Goal: Information Seeking & Learning: Learn about a topic

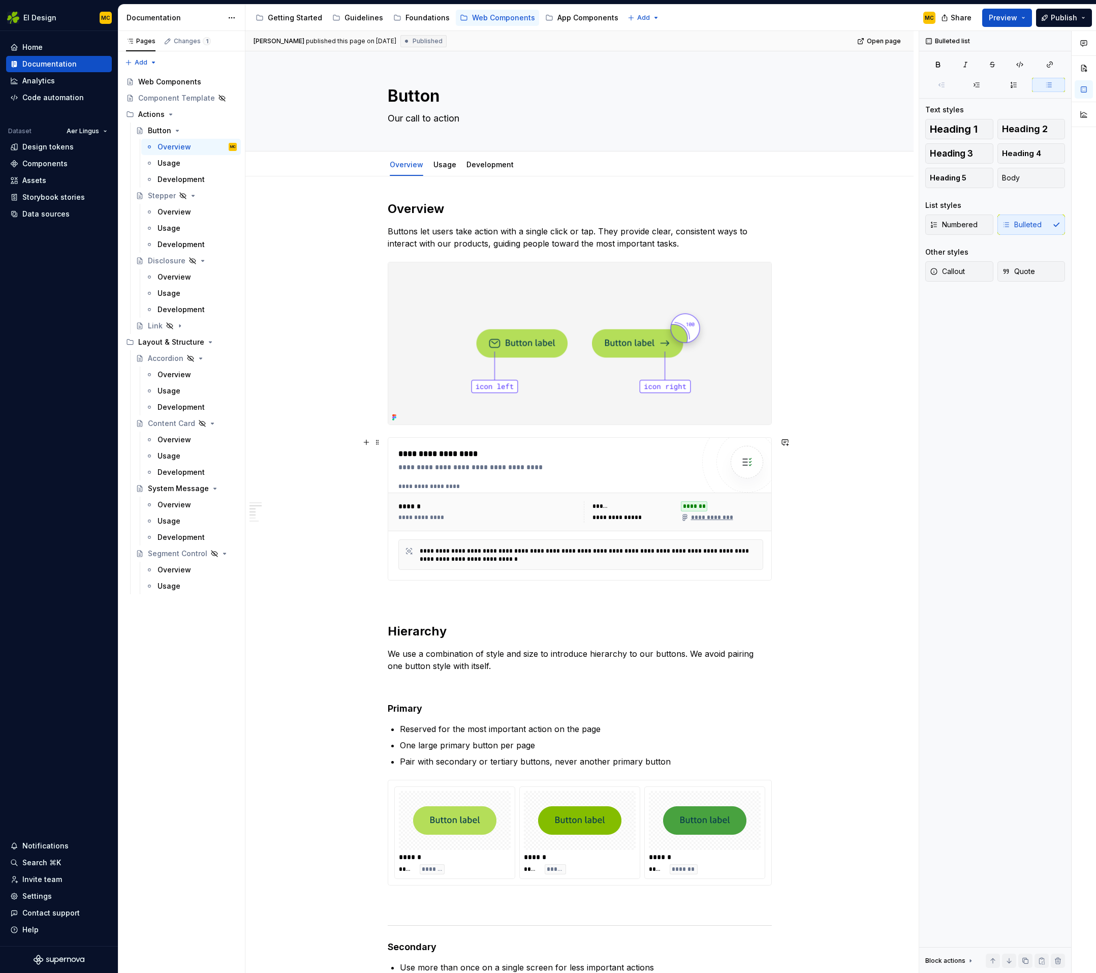
scroll to position [276, 0]
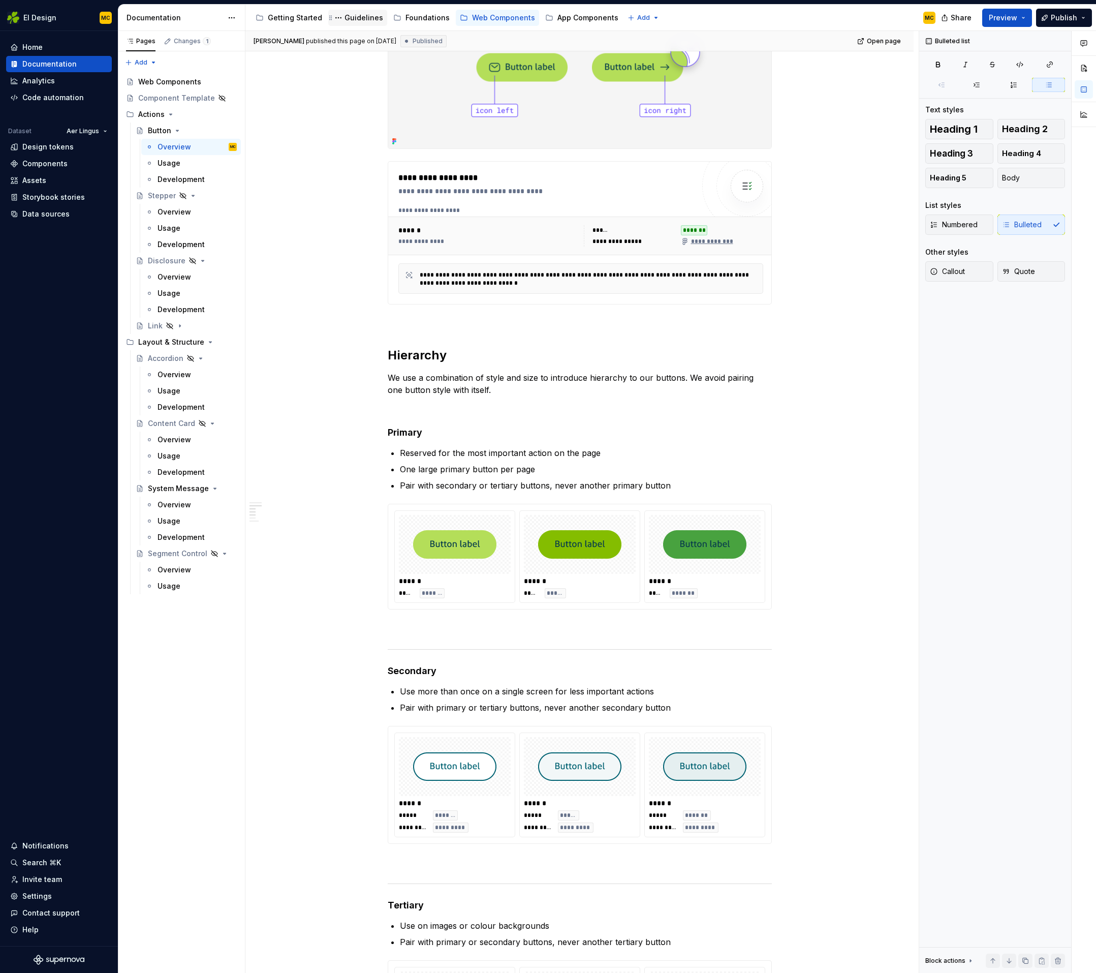
click at [357, 21] on div "Guidelines" at bounding box center [364, 18] width 39 height 10
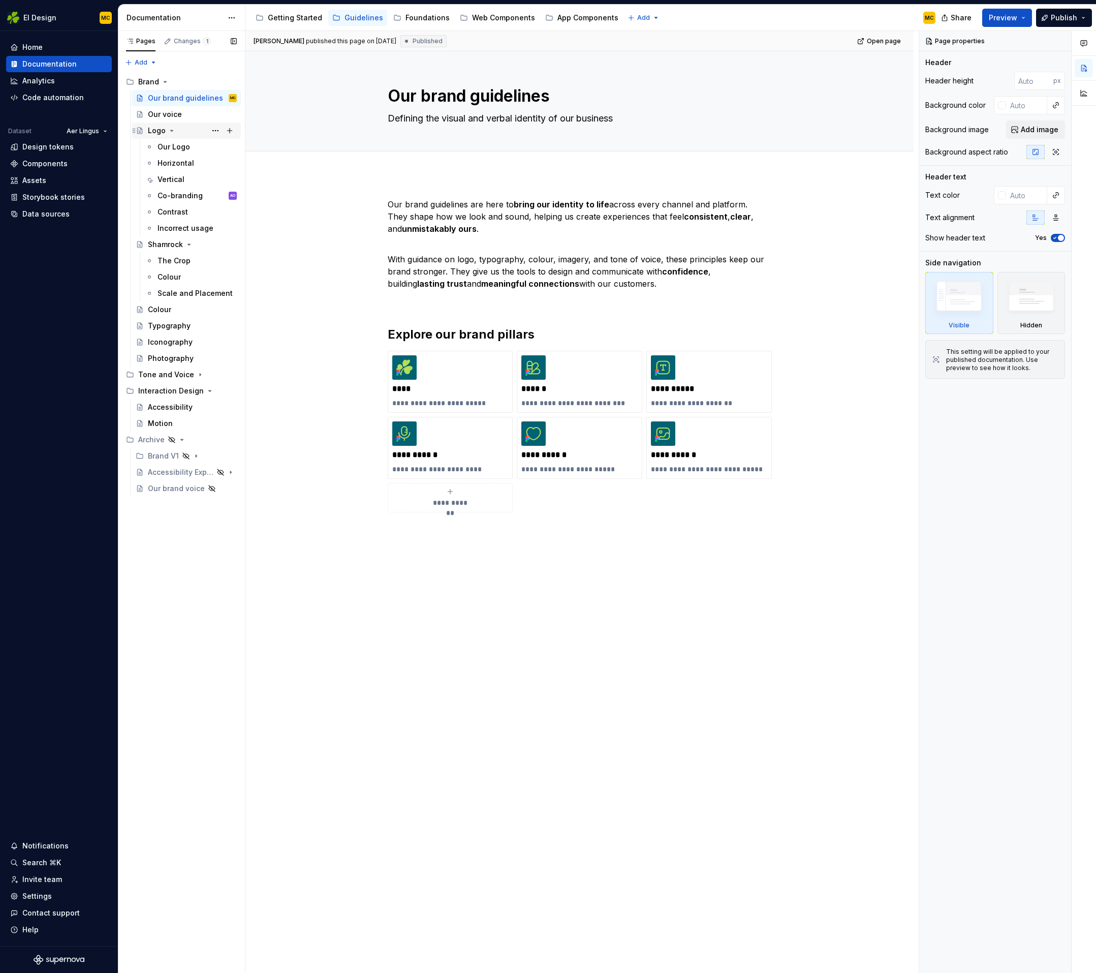
click at [171, 129] on icon "Page tree" at bounding box center [172, 131] width 8 height 8
click at [164, 456] on div "Brand V1" at bounding box center [163, 456] width 31 height 10
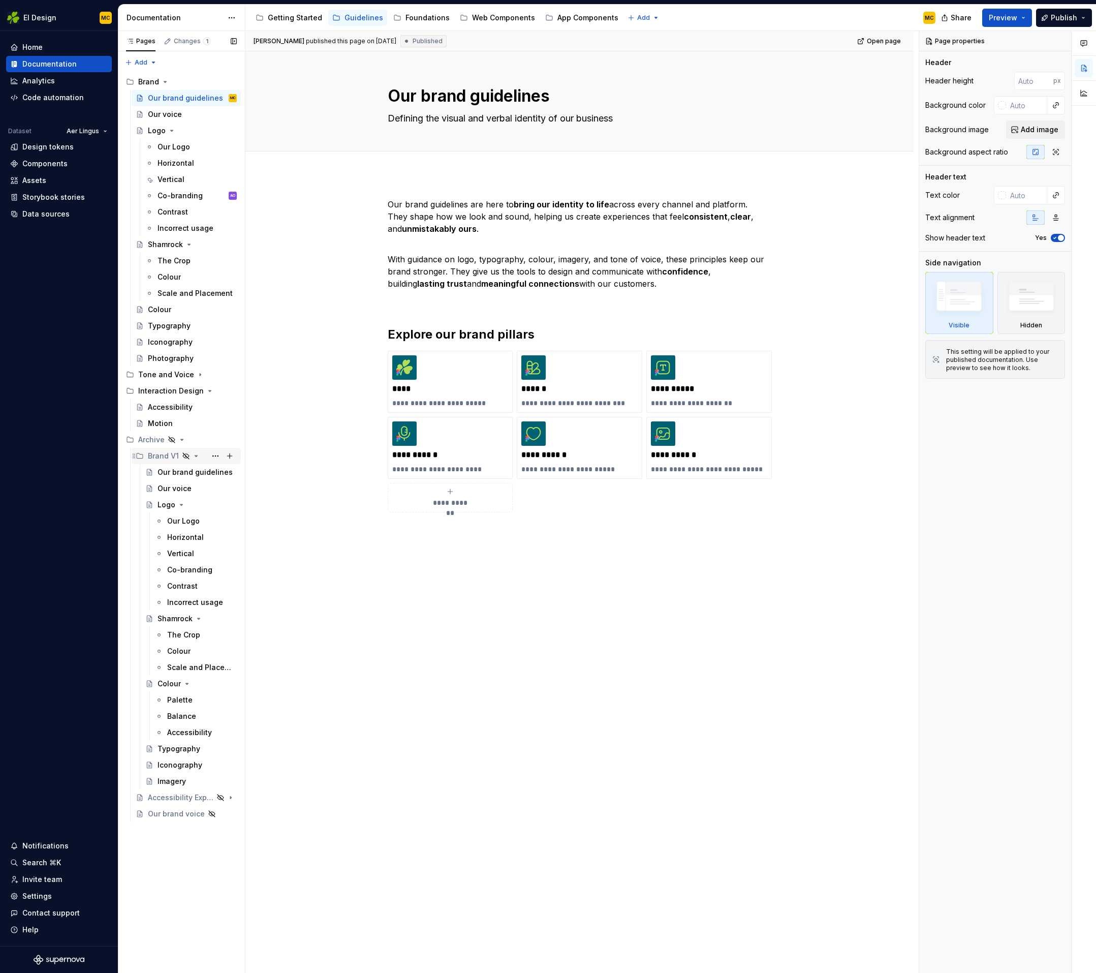
click at [164, 456] on div "Brand V1" at bounding box center [163, 456] width 31 height 10
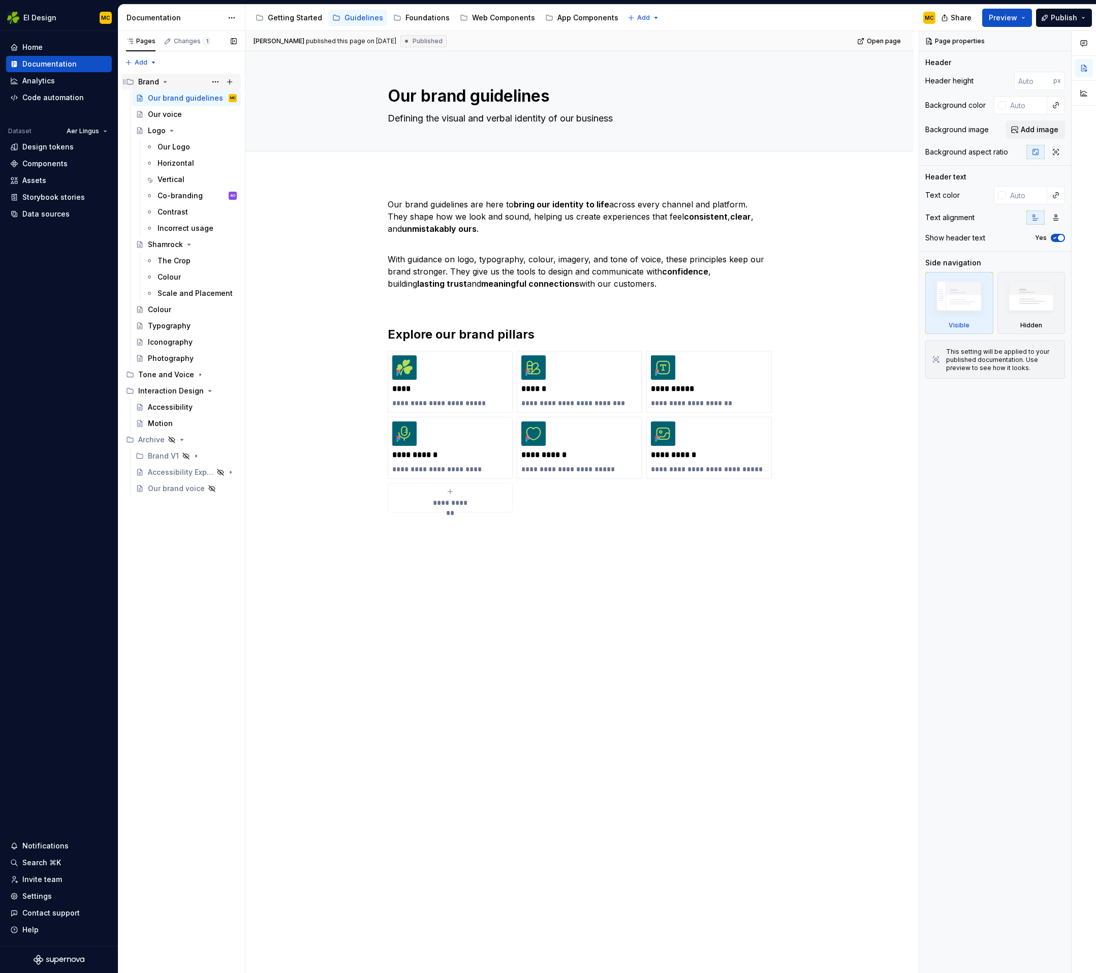
click at [147, 79] on div "Brand" at bounding box center [148, 82] width 21 height 10
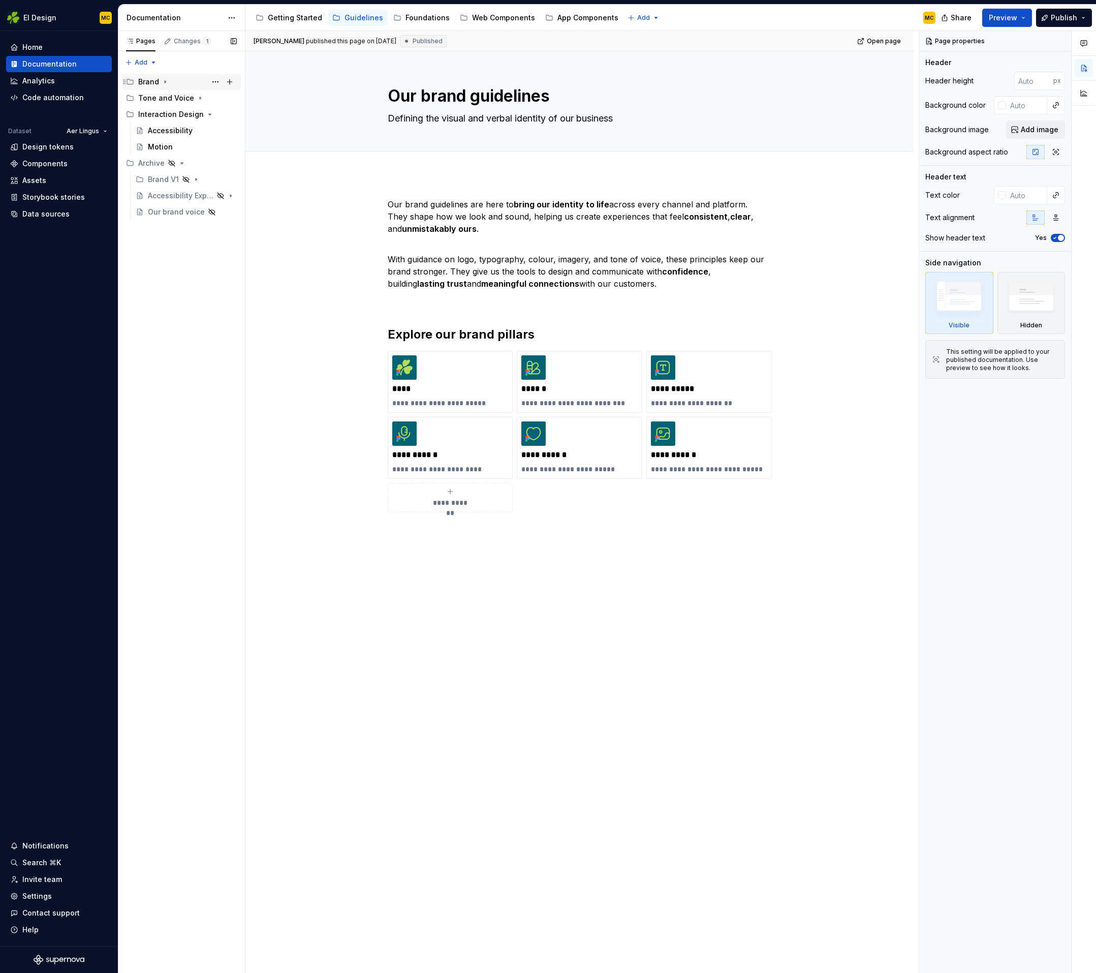
click at [147, 79] on div "Brand" at bounding box center [148, 82] width 21 height 10
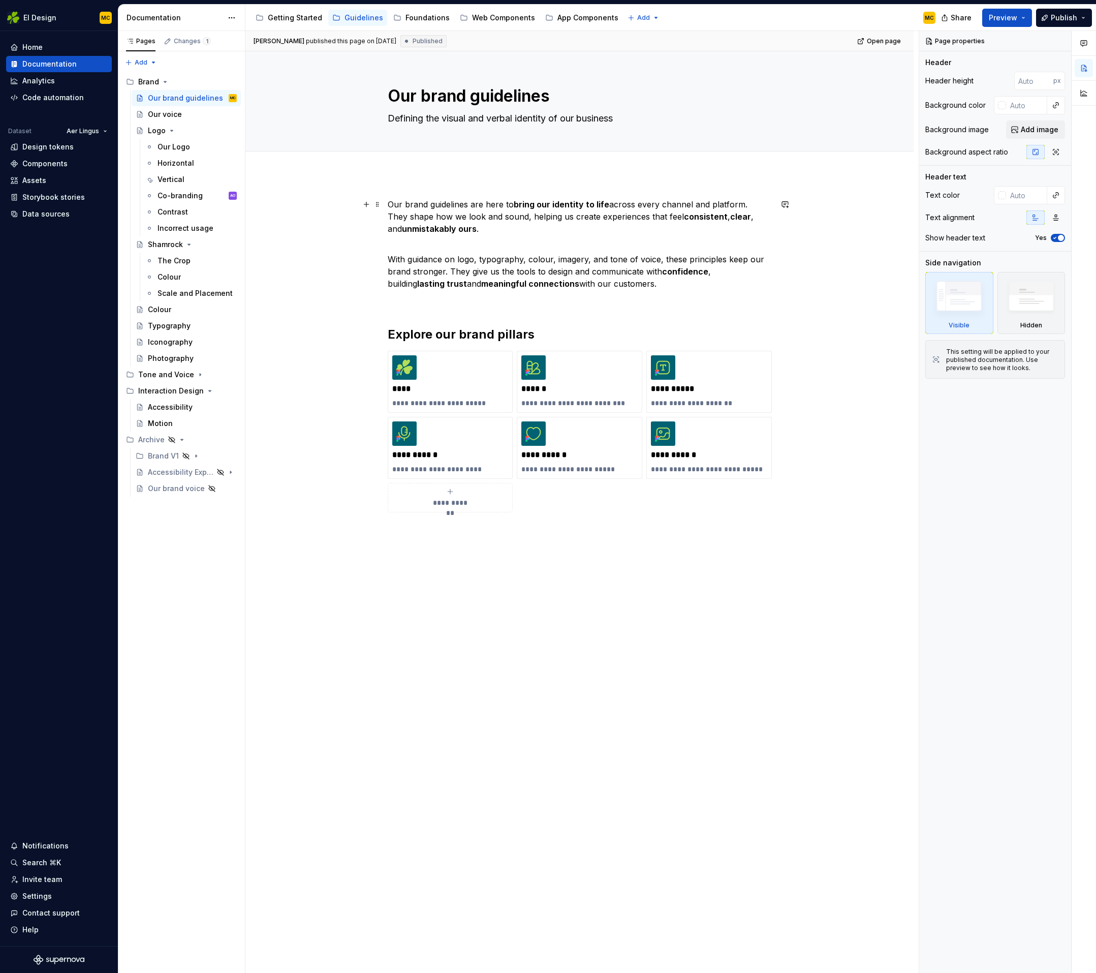
click at [307, 199] on div "**********" at bounding box center [579, 507] width 668 height 667
click at [280, 16] on div "Getting Started" at bounding box center [295, 18] width 54 height 10
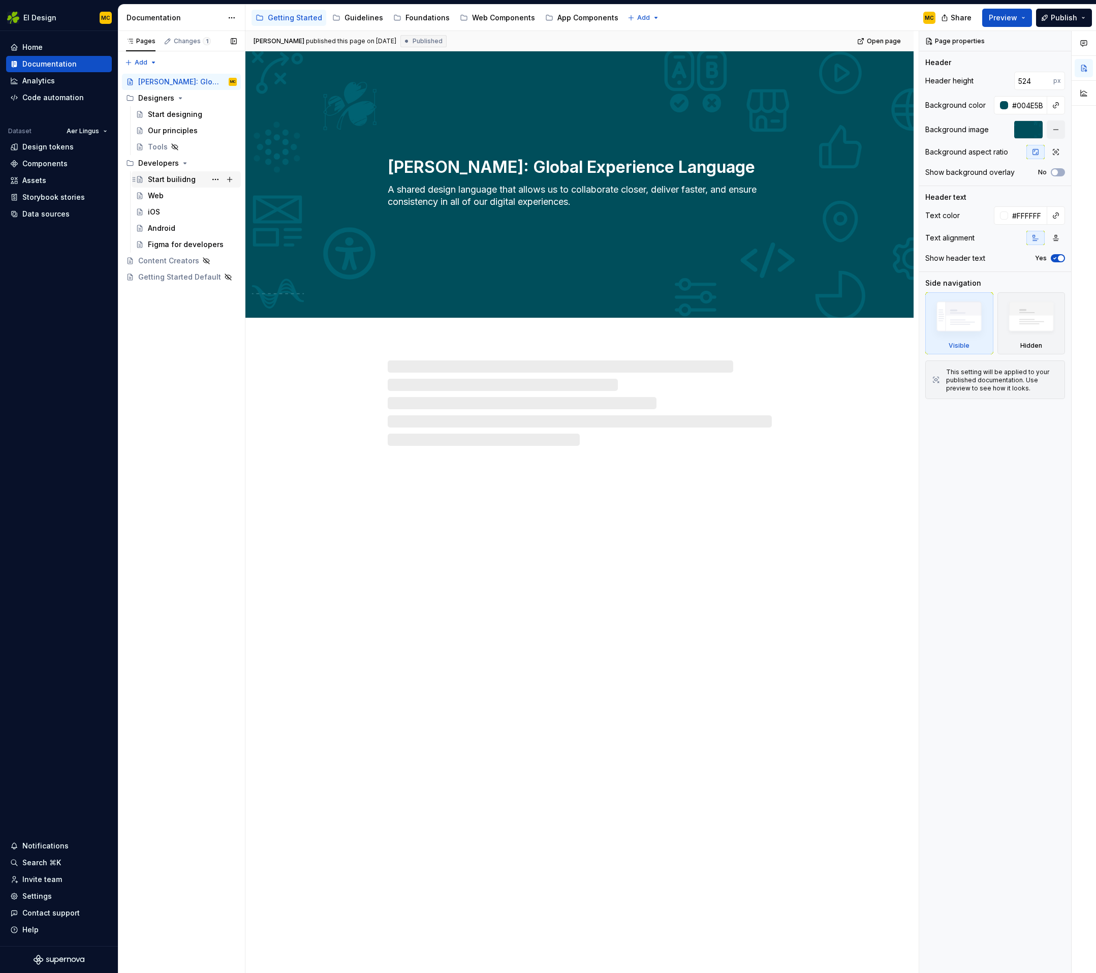
click at [161, 178] on div "Start builidng" at bounding box center [172, 179] width 48 height 10
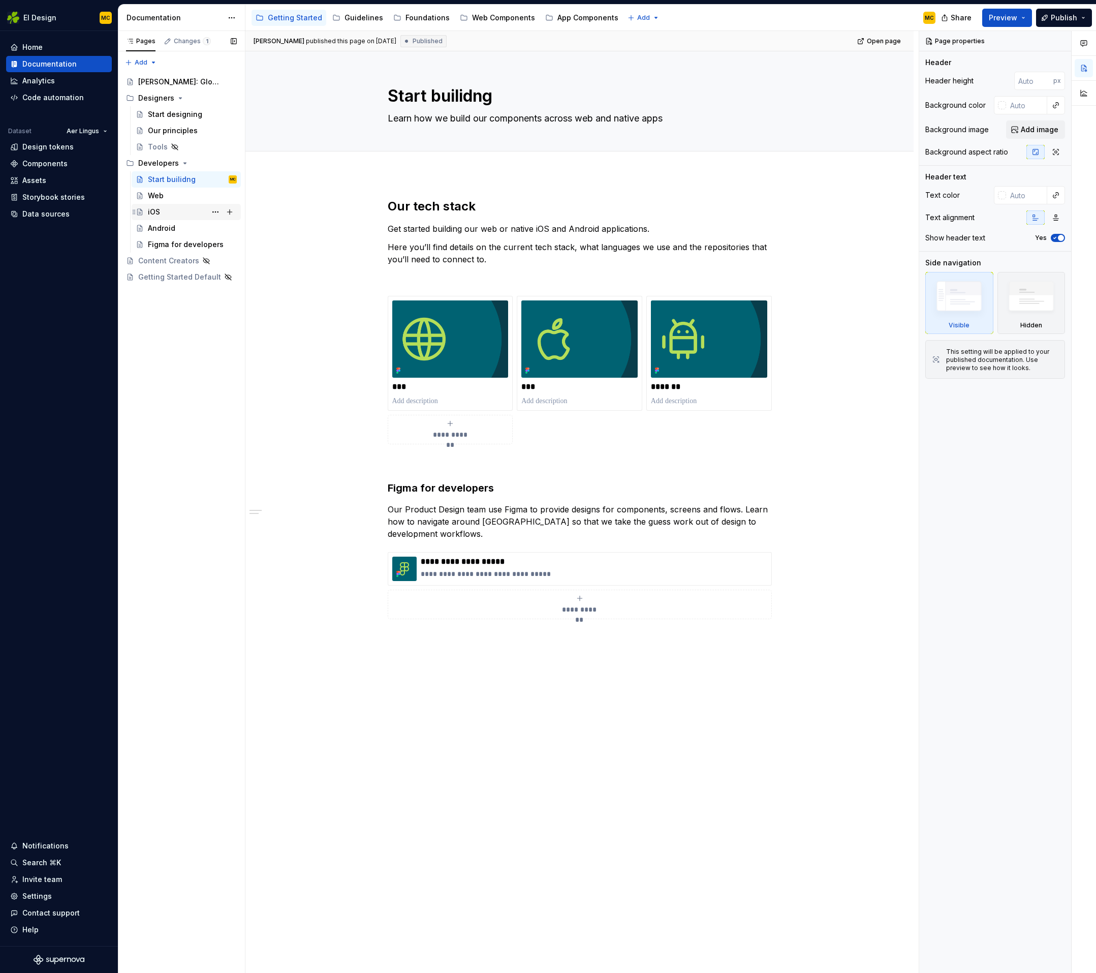
click at [160, 212] on div "iOS" at bounding box center [192, 212] width 89 height 14
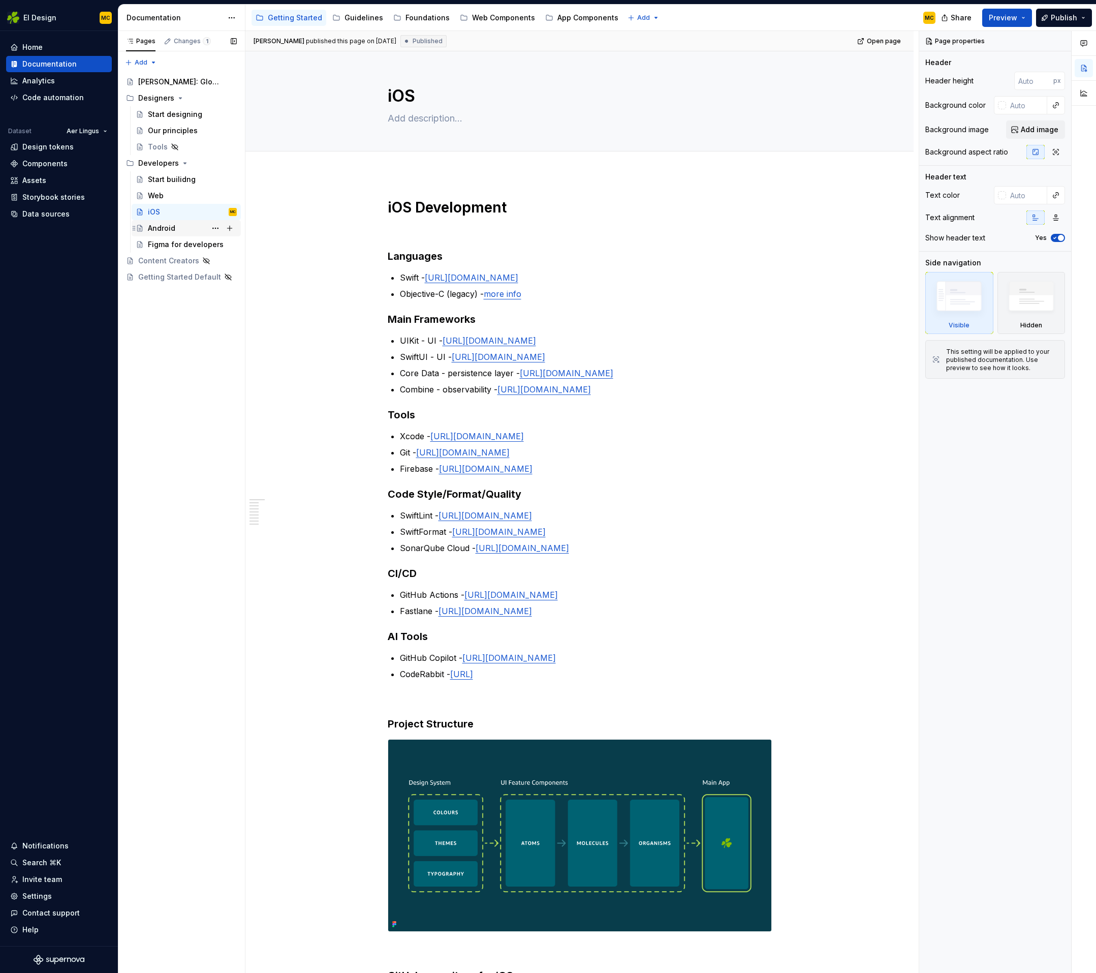
click at [160, 227] on div "Android" at bounding box center [161, 228] width 27 height 10
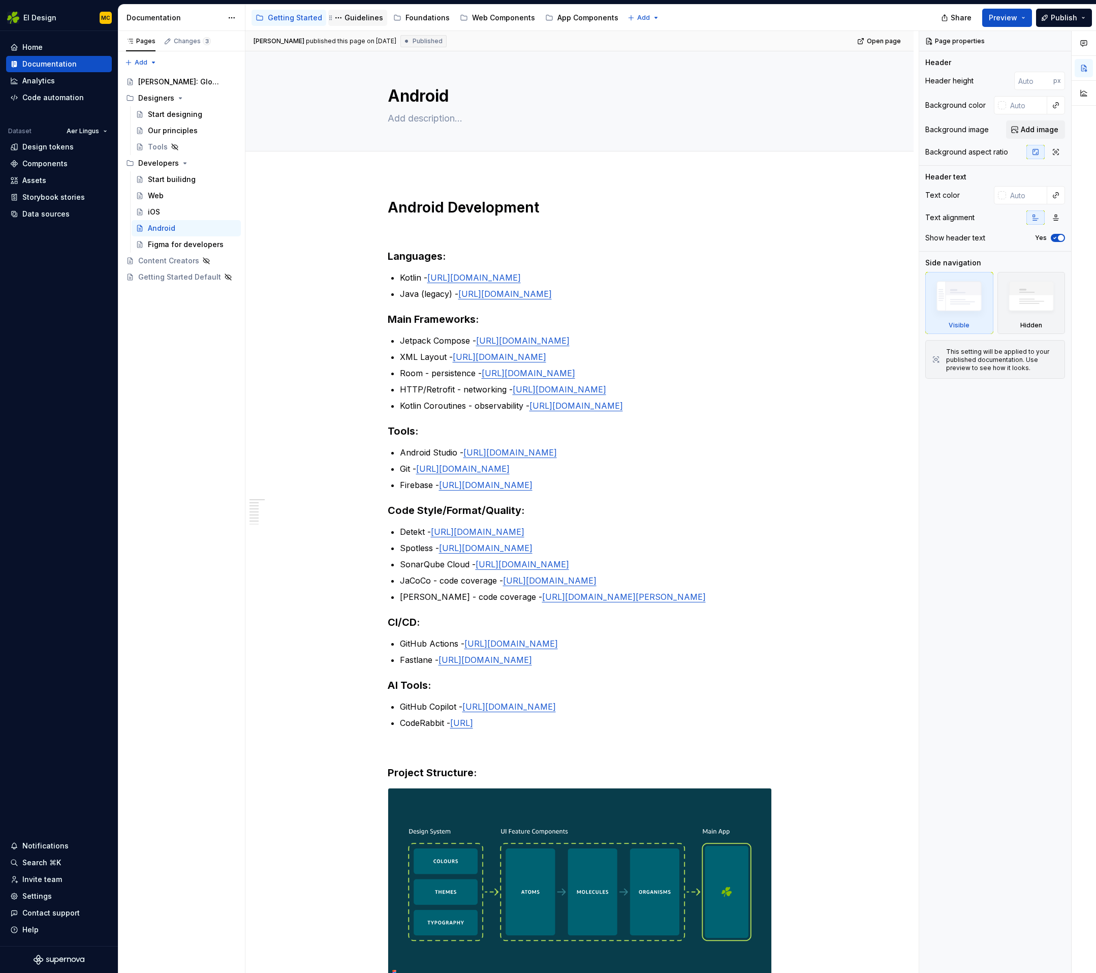
type textarea "*"
